Goal: Navigation & Orientation: Go to known website

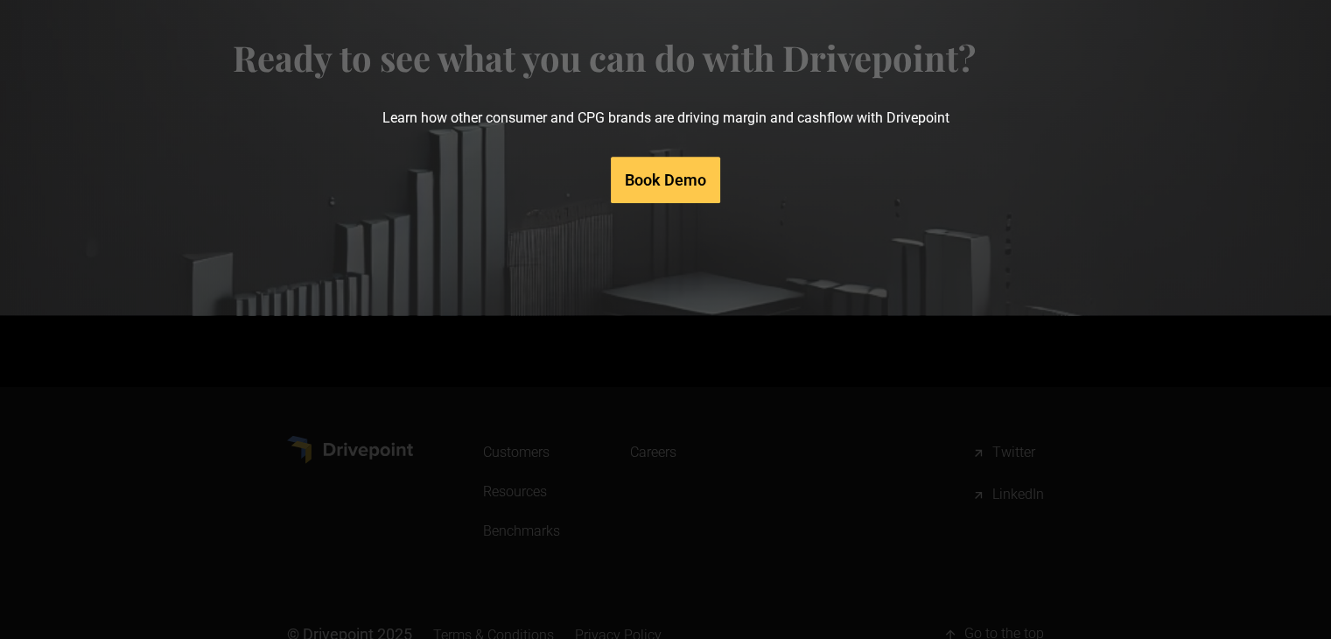
scroll to position [8894, 0]
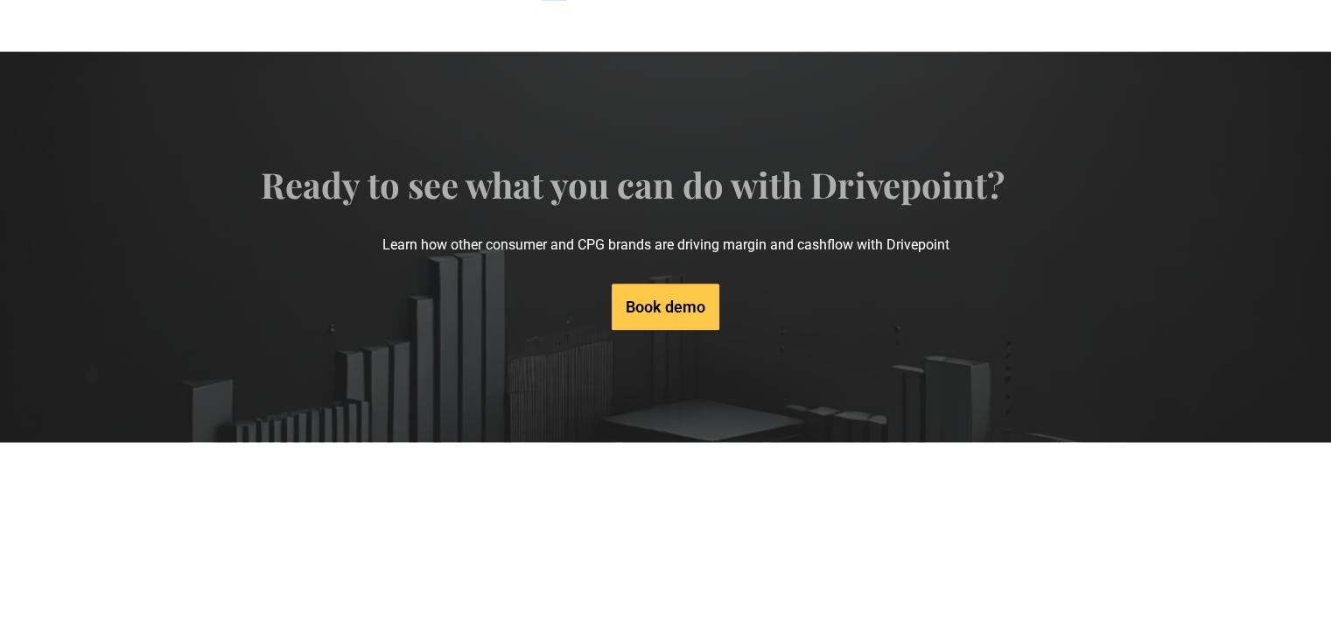
scroll to position [1597, 0]
